Goal: Task Accomplishment & Management: Use online tool/utility

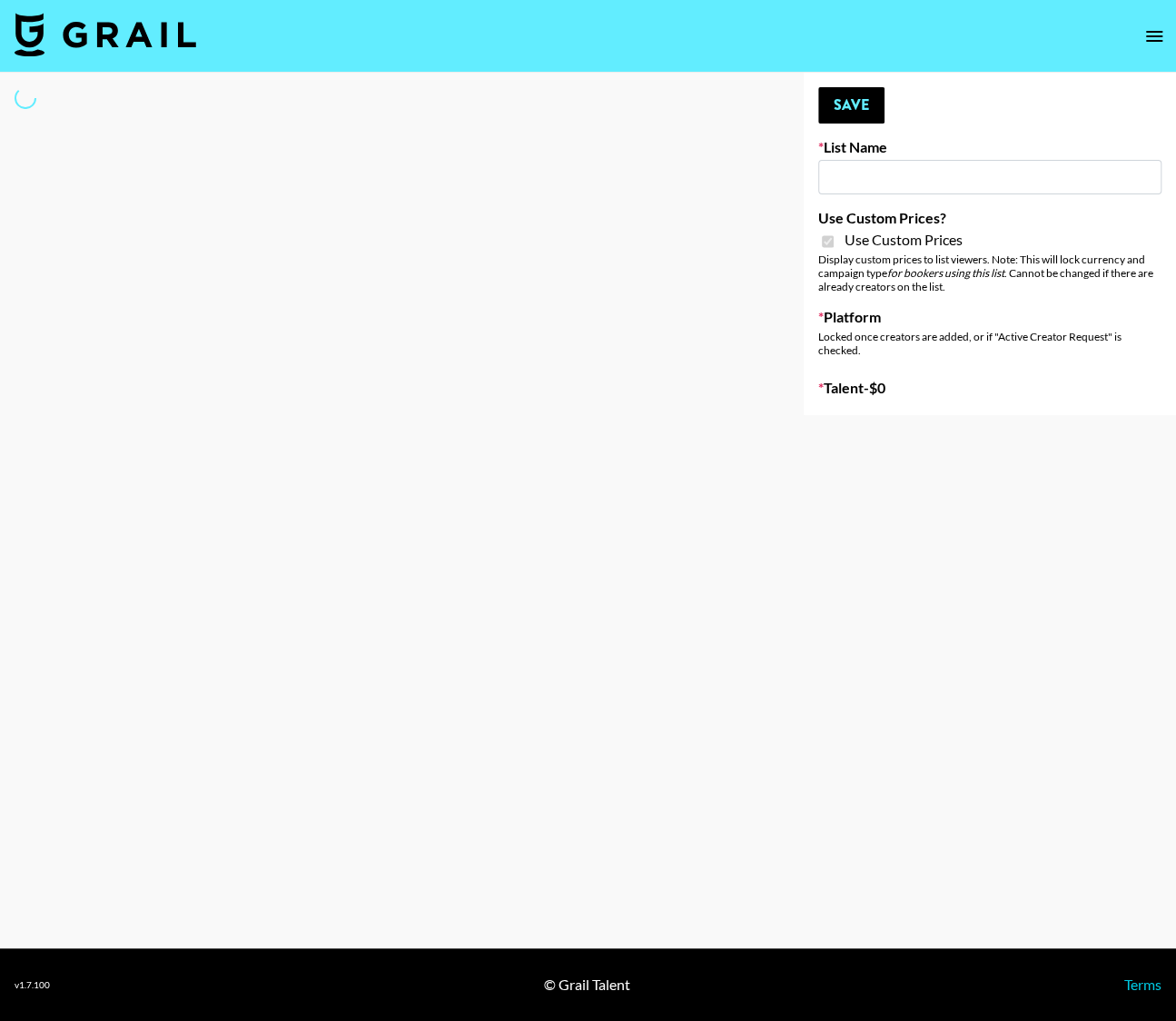
type input "Anker For Soundcore"
checkbox input "true"
select select "Brand"
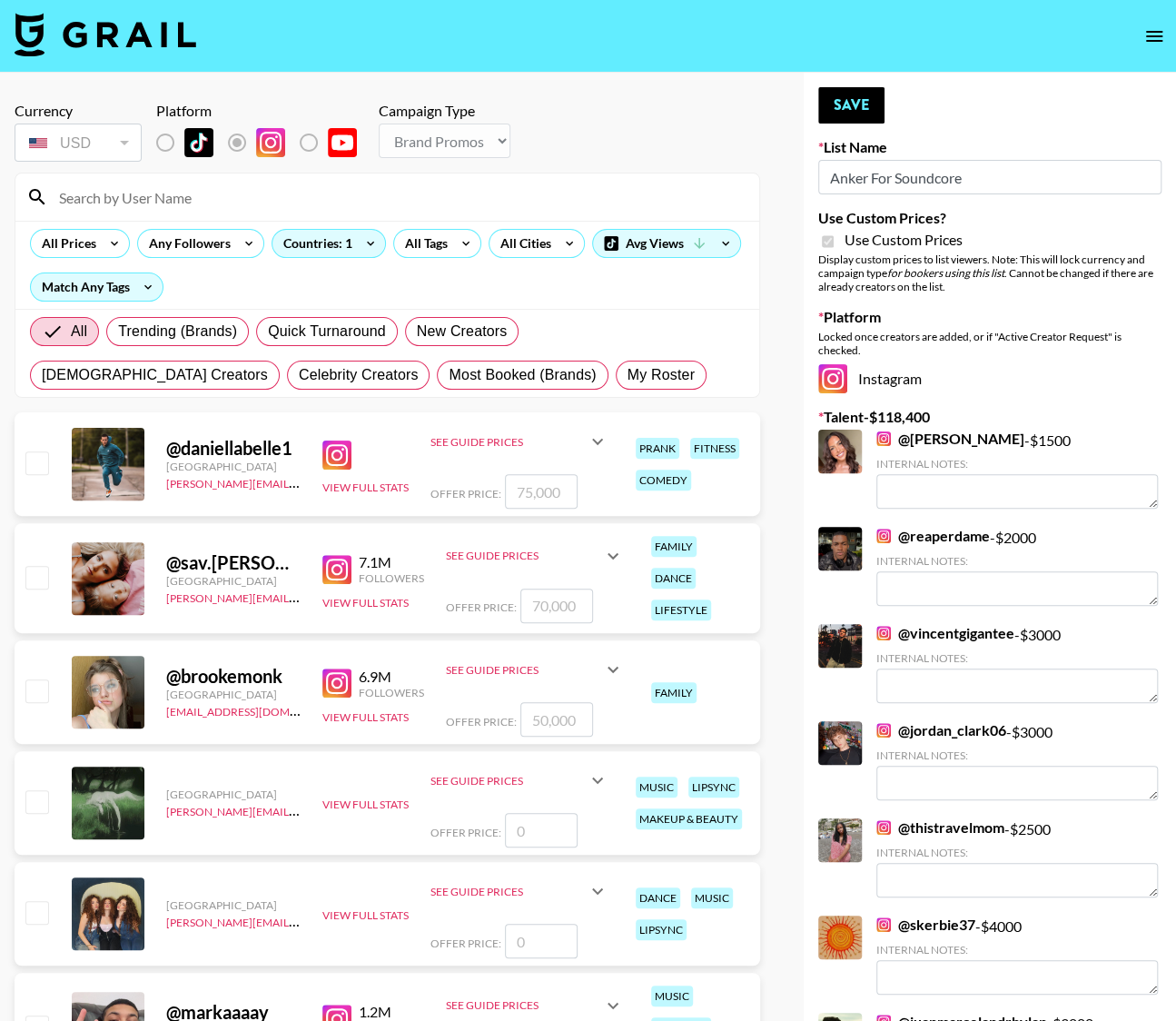
click at [218, 207] on input at bounding box center [397, 198] width 700 height 29
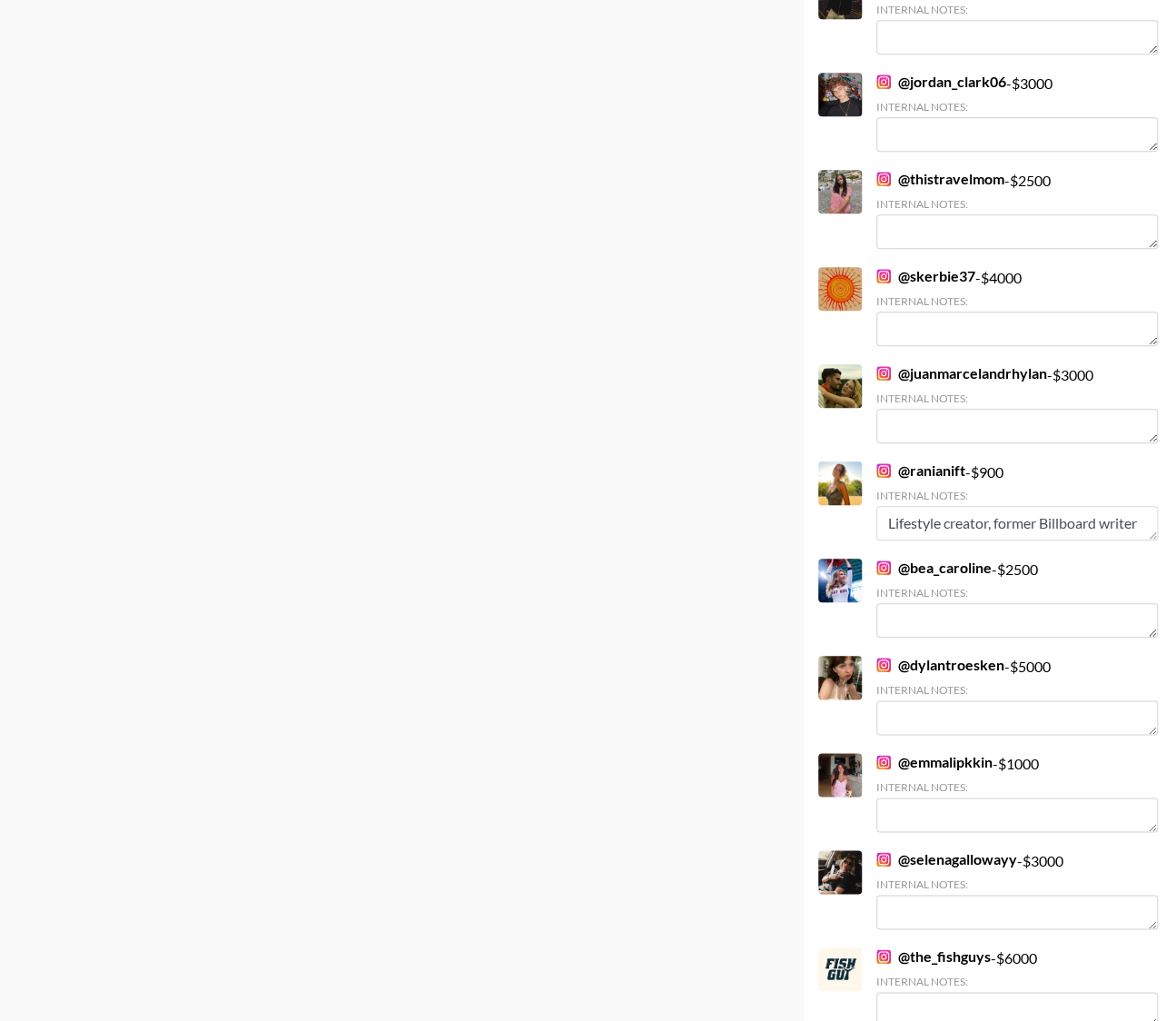
scroll to position [1168, 0]
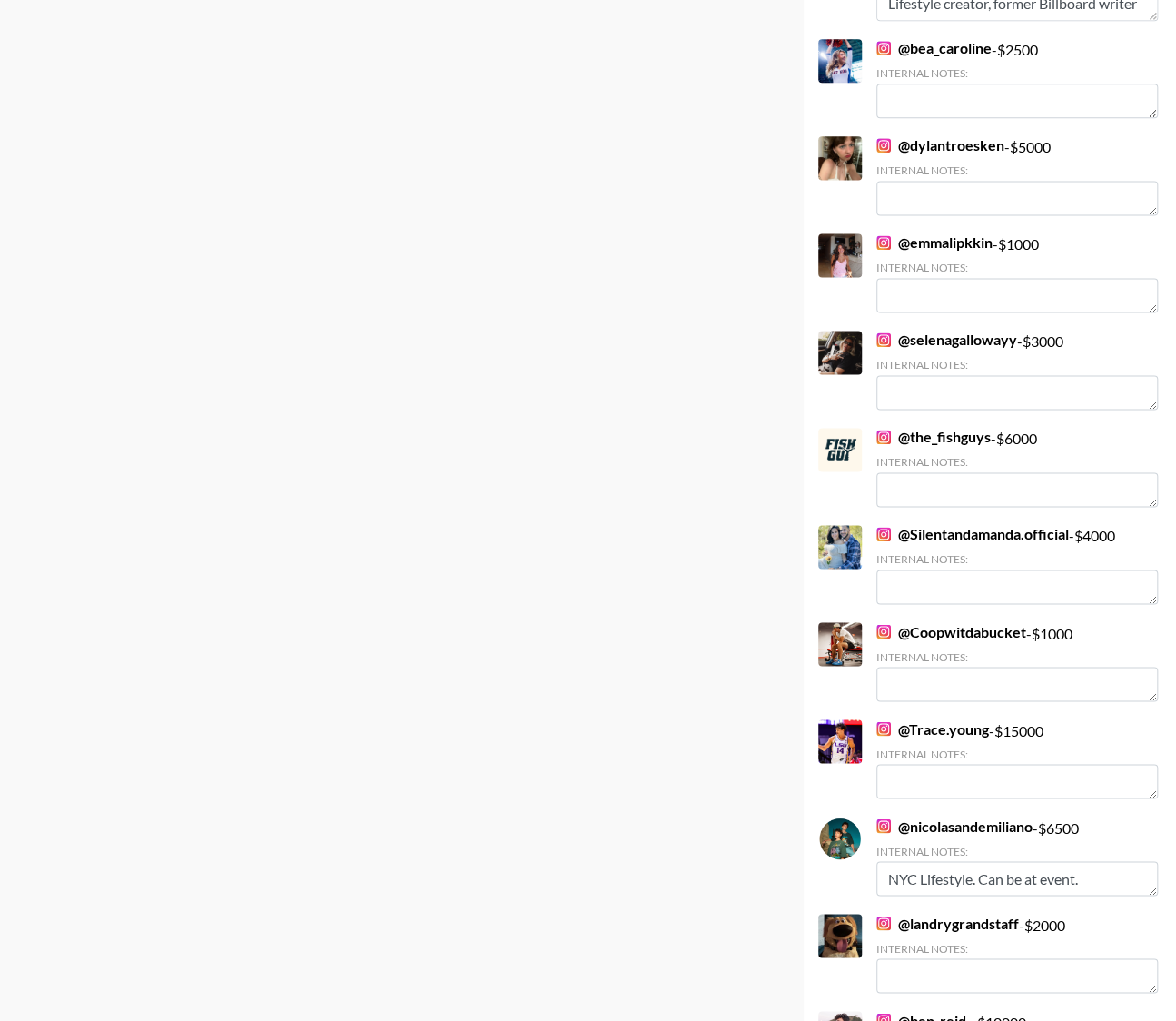
type input "theread"
click at [886, 726] on img at bounding box center [883, 728] width 15 height 15
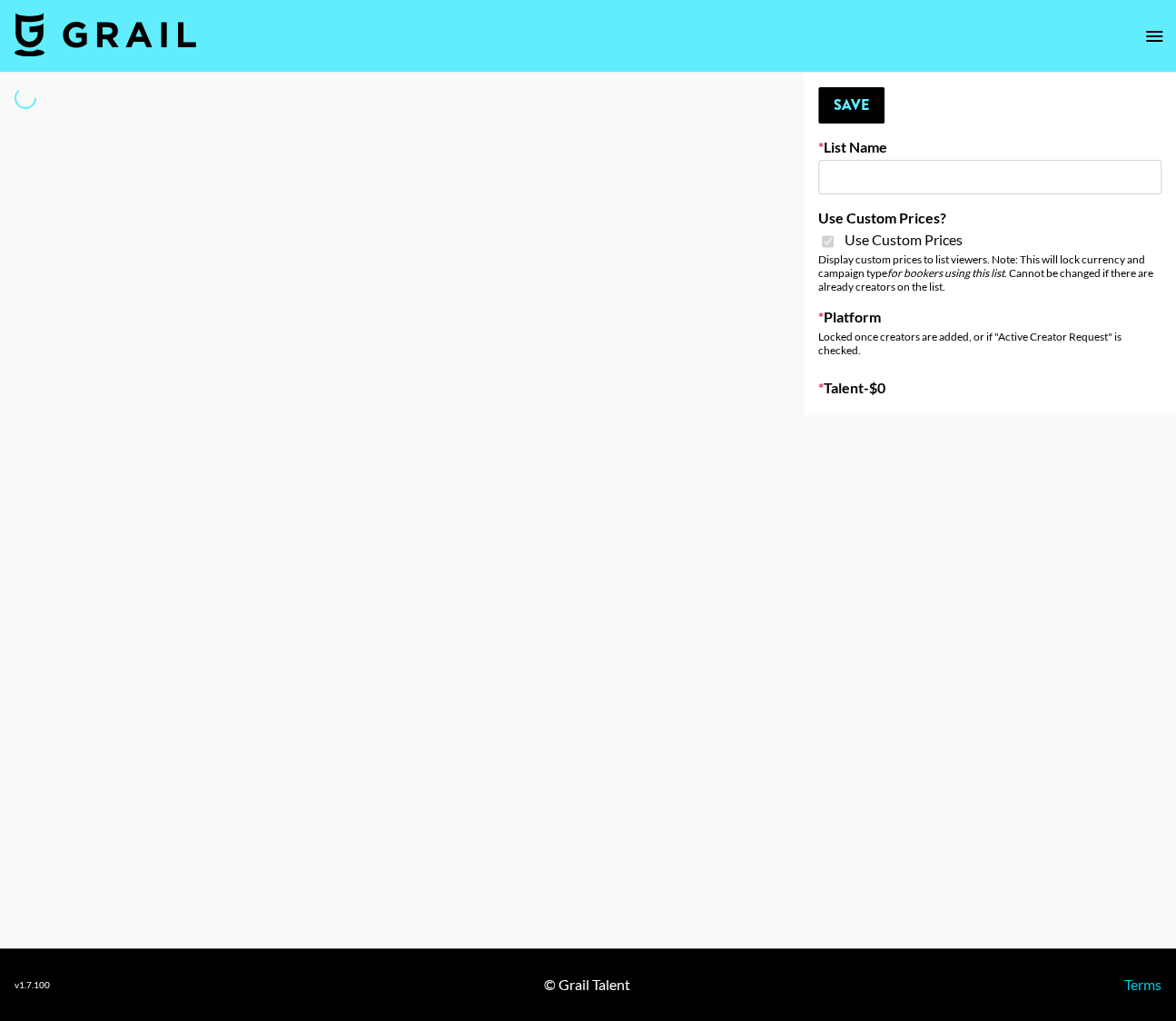
type input "Anker For Soundcore"
checkbox input "true"
select select "Brand"
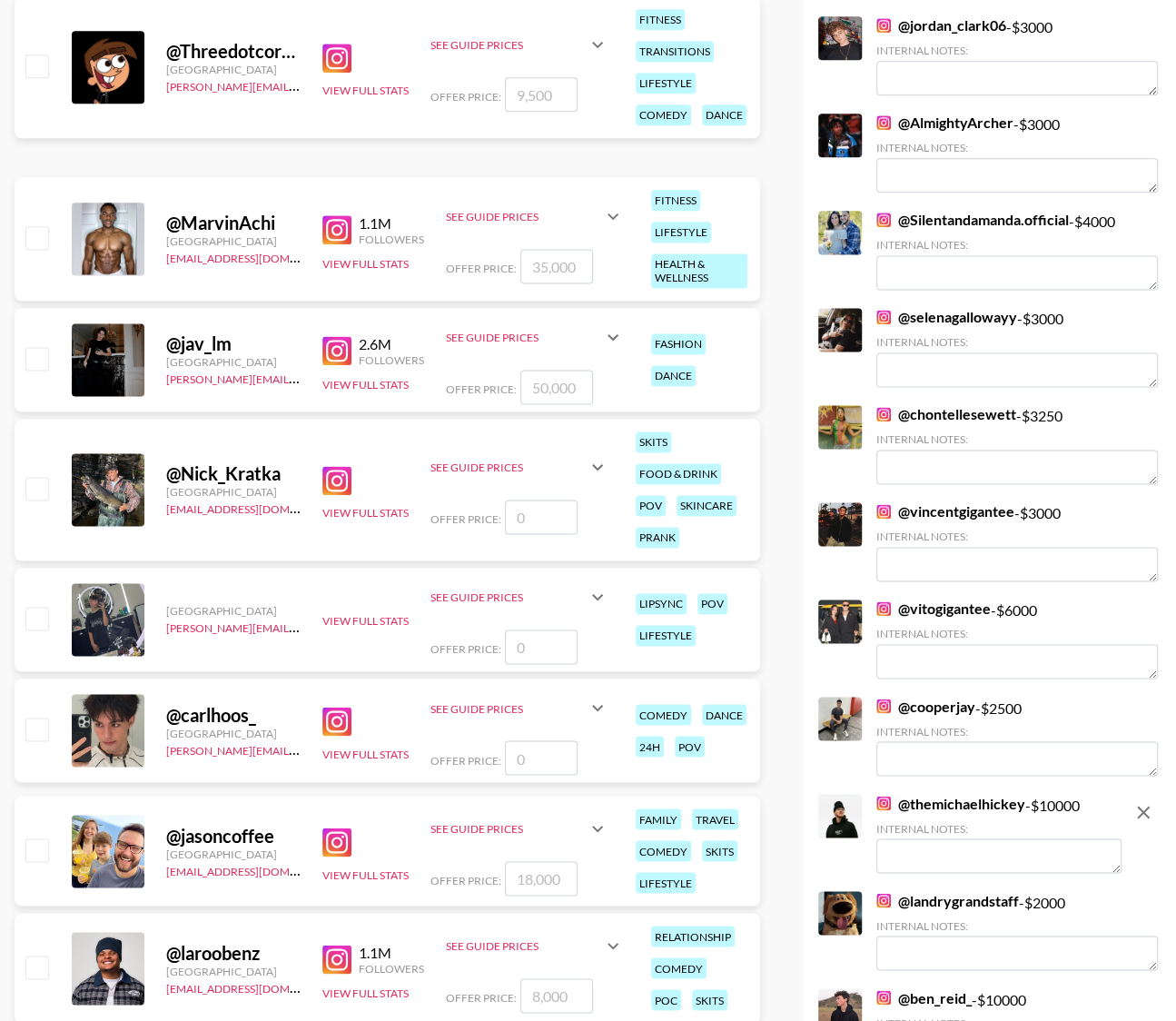
scroll to position [1589, 0]
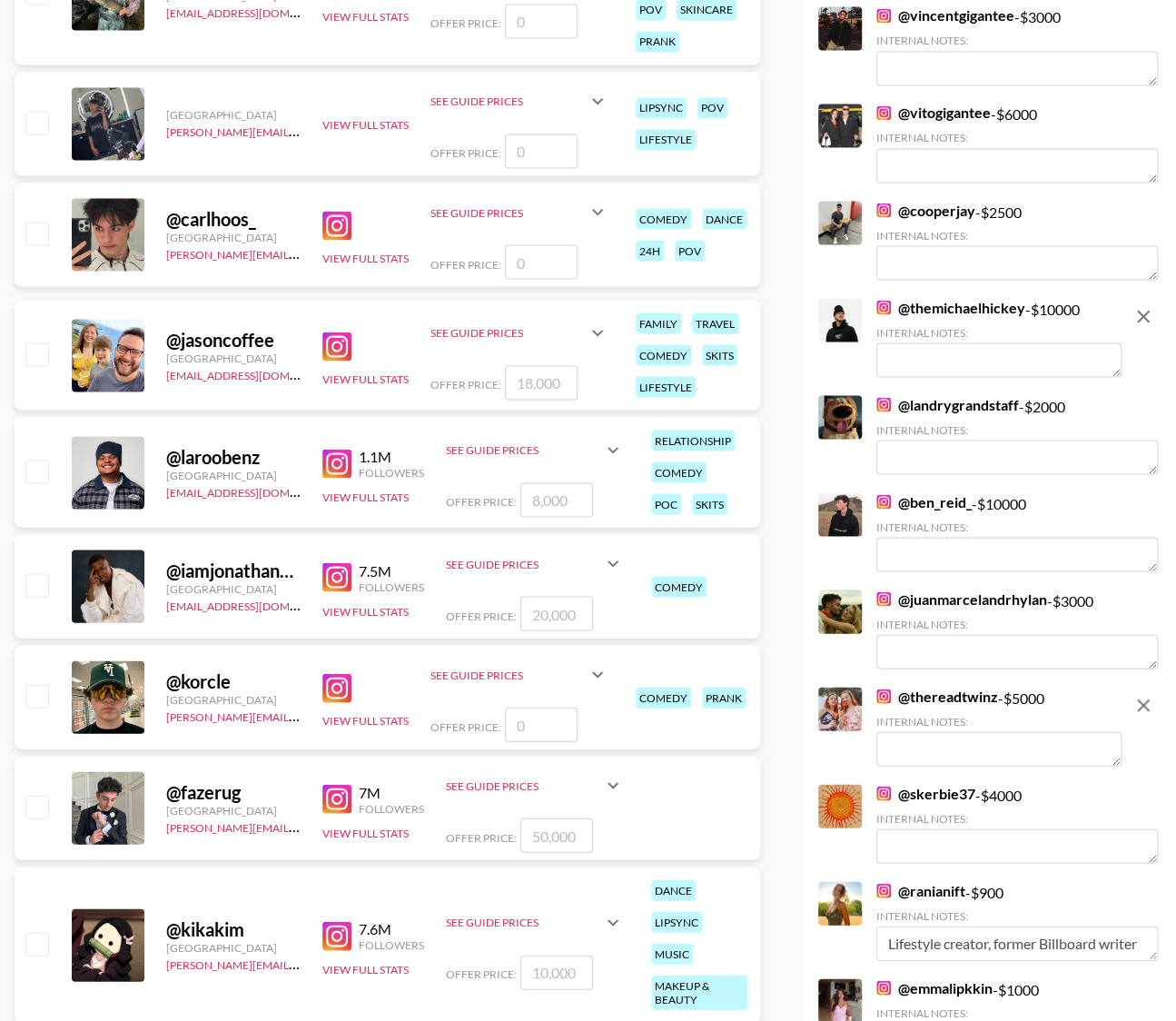
click at [948, 408] on link "@ landrygrandstaff" at bounding box center [947, 404] width 142 height 18
click at [938, 499] on link "@ ben_reid_" at bounding box center [924, 501] width 95 height 18
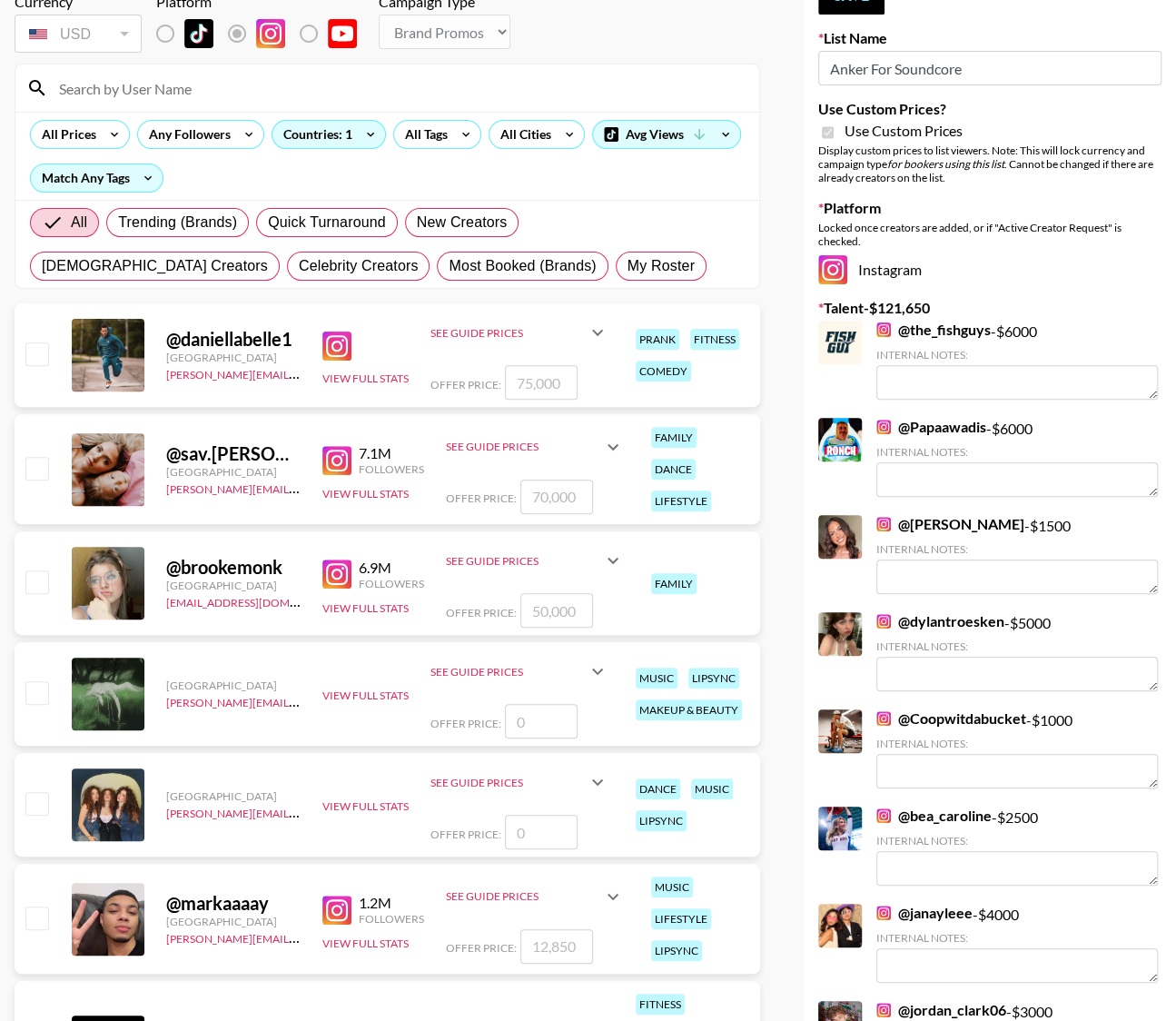
scroll to position [0, 0]
